Goal: Task Accomplishment & Management: Use online tool/utility

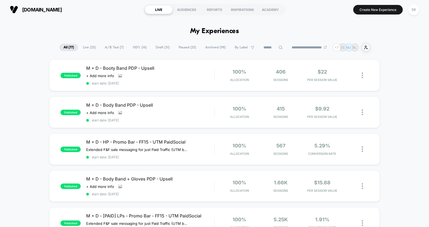
click at [133, 47] on span "100% ( 16 )" at bounding box center [140, 47] width 22 height 7
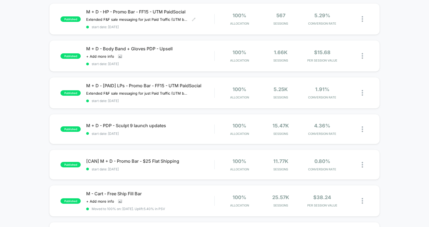
scroll to position [140, 0]
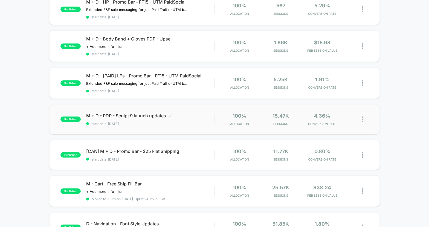
click at [138, 118] on span "M + D - PDP - Sculpt 9 launch updates Click to edit experience details" at bounding box center [150, 115] width 128 height 5
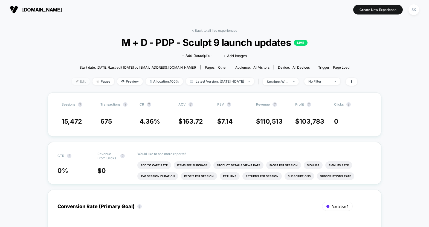
click at [73, 80] on span "Edit" at bounding box center [81, 81] width 18 height 7
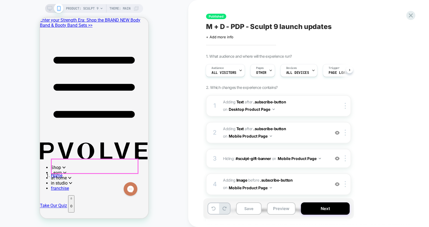
scroll to position [283, 0]
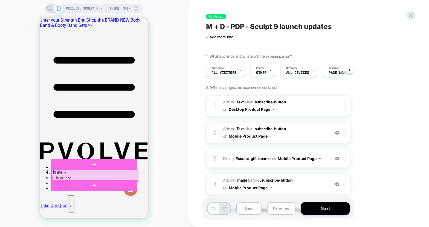
click at [104, 177] on div at bounding box center [94, 175] width 87 height 11
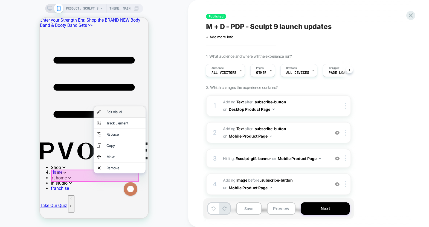
click at [113, 112] on div "Edit Visual" at bounding box center [125, 112] width 36 height 4
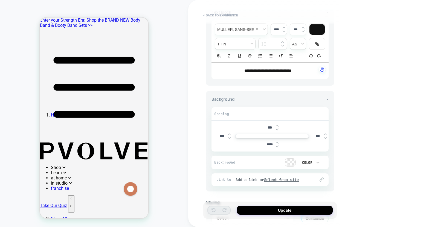
scroll to position [27, 0]
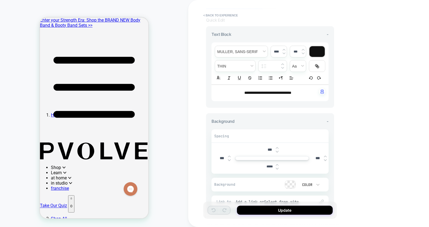
drag, startPoint x: 289, startPoint y: 94, endPoint x: 296, endPoint y: 94, distance: 7.1
click at [292, 94] on span "**********" at bounding box center [268, 93] width 47 height 4
click at [294, 213] on button "Update" at bounding box center [285, 210] width 96 height 9
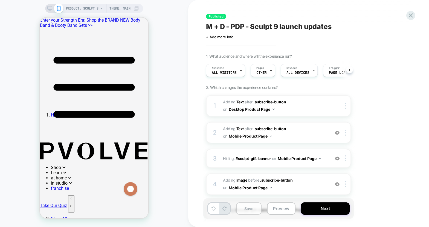
scroll to position [0, 0]
click at [246, 211] on button "Save" at bounding box center [248, 209] width 25 height 12
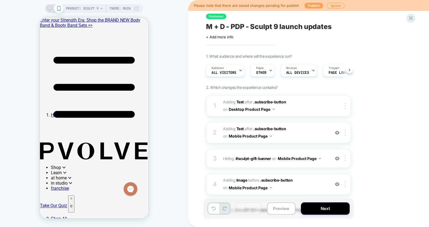
click at [314, 6] on button "Publish" at bounding box center [314, 6] width 19 height 6
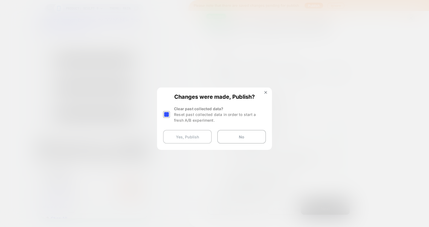
drag, startPoint x: 167, startPoint y: 114, endPoint x: 174, endPoint y: 131, distance: 18.2
click at [168, 115] on div at bounding box center [166, 114] width 7 height 7
click at [175, 136] on button "Yes, Publish" at bounding box center [187, 137] width 49 height 14
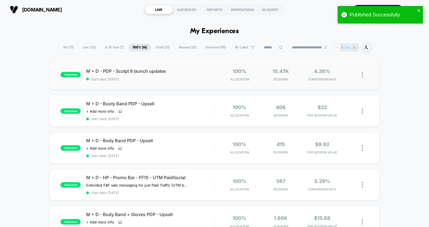
click at [170, 81] on span "start date: [DATE]" at bounding box center [150, 79] width 128 height 4
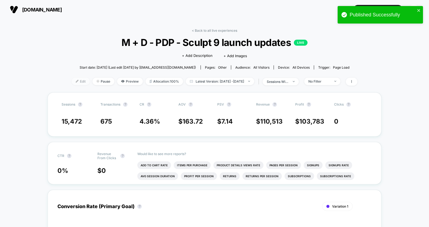
click at [72, 83] on span "Edit" at bounding box center [81, 81] width 18 height 7
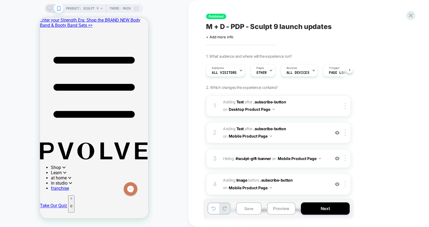
scroll to position [0, 0]
click at [49, 11] on rect at bounding box center [50, 11] width 2 height 0
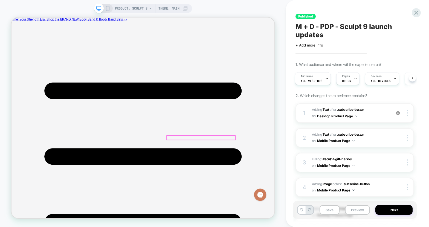
scroll to position [201, 0]
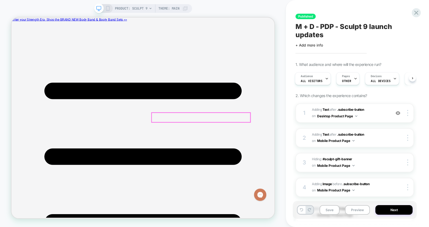
click at [274, 151] on div at bounding box center [265, 151] width 132 height 13
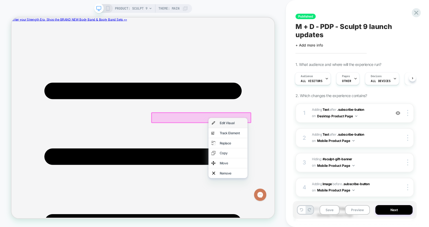
click at [284, 159] on div "Edit Visual" at bounding box center [300, 158] width 52 height 13
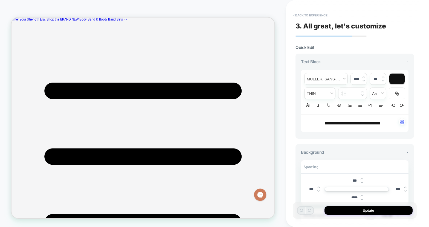
scroll to position [0, 0]
drag, startPoint x: 378, startPoint y: 124, endPoint x: 384, endPoint y: 124, distance: 6.6
click at [381, 124] on span "**********" at bounding box center [353, 123] width 56 height 4
type input "****"
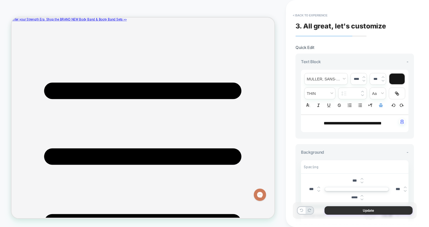
click at [390, 210] on button "Update" at bounding box center [369, 211] width 88 height 8
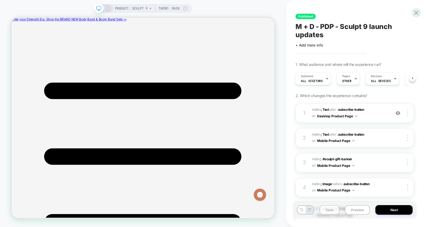
click at [328, 209] on button "Save" at bounding box center [330, 210] width 20 height 10
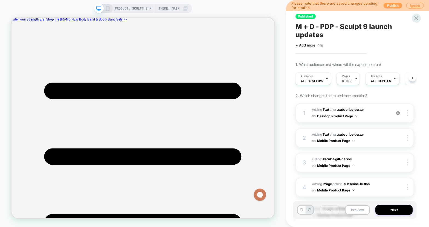
click at [391, 4] on button "Publish" at bounding box center [393, 6] width 19 height 6
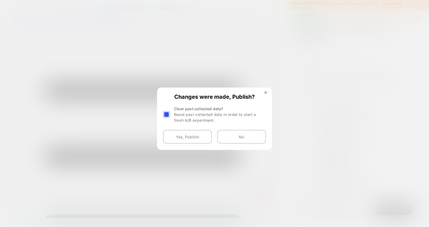
drag, startPoint x: 188, startPoint y: 137, endPoint x: 213, endPoint y: 113, distance: 34.7
click at [213, 113] on div "Changes were made, Publish? Clear past collected data? Reset past collected dat…" at bounding box center [215, 118] width 114 height 61
click at [164, 114] on div at bounding box center [166, 114] width 7 height 7
click at [182, 138] on button "Yes, Publish" at bounding box center [187, 137] width 49 height 14
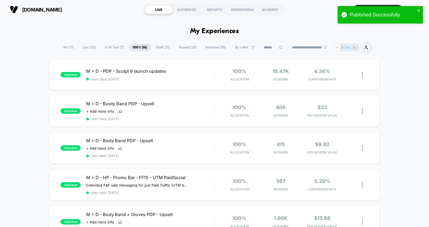
click at [108, 49] on span "A/B Test ( 7 )" at bounding box center [114, 47] width 27 height 7
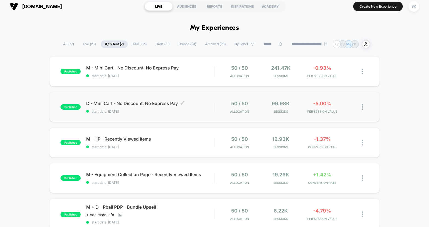
scroll to position [3, 0]
click at [187, 113] on span "start date: [DATE]" at bounding box center [150, 112] width 128 height 4
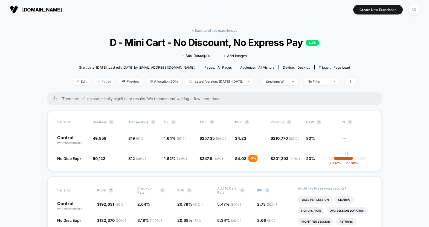
click at [93, 81] on span "Pause" at bounding box center [104, 81] width 22 height 7
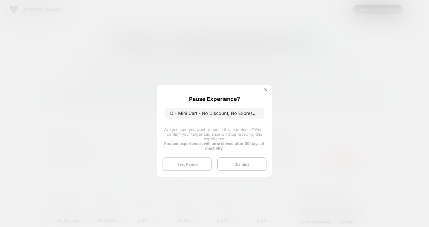
click at [186, 167] on button "Yes, Pause" at bounding box center [187, 164] width 49 height 14
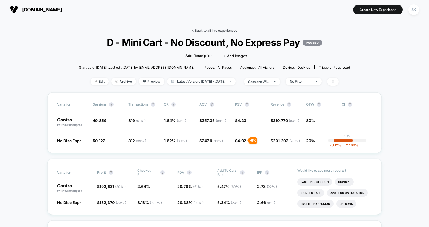
click at [215, 30] on link "< Back to all live experiences" at bounding box center [214, 30] width 45 height 4
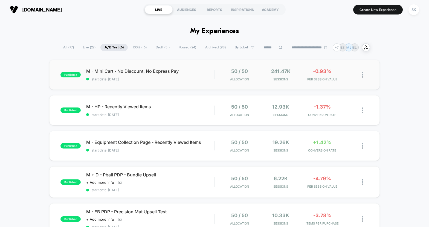
click at [221, 75] on div "50 / 50 Allocation" at bounding box center [239, 74] width 39 height 13
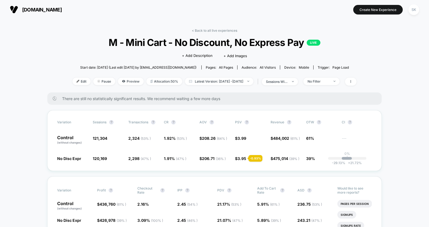
click at [197, 33] on div "< Back to all live experiences M - Mini Cart - No Discount, No Express Pay LIVE…" at bounding box center [215, 60] width 284 height 64
click at [198, 32] on link "< Back to all live experiences" at bounding box center [214, 30] width 45 height 4
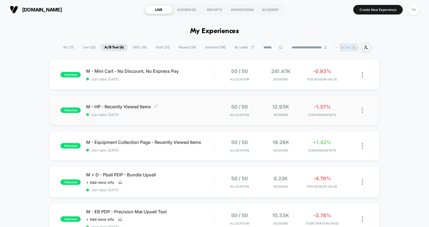
click at [174, 113] on span "start date: [DATE]" at bounding box center [150, 115] width 128 height 4
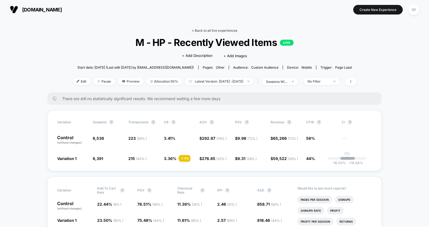
click at [205, 30] on link "< Back to all live experiences" at bounding box center [214, 30] width 45 height 4
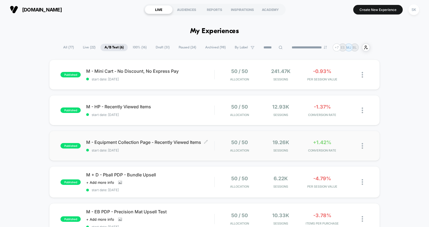
click at [195, 150] on div "M - Equipment Collection Page - Recently Viewed Items Click to edit experience …" at bounding box center [150, 146] width 128 height 13
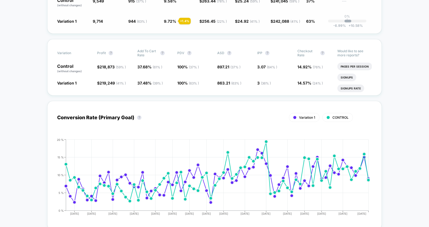
scroll to position [149, 0]
